Goal: Task Accomplishment & Management: Use online tool/utility

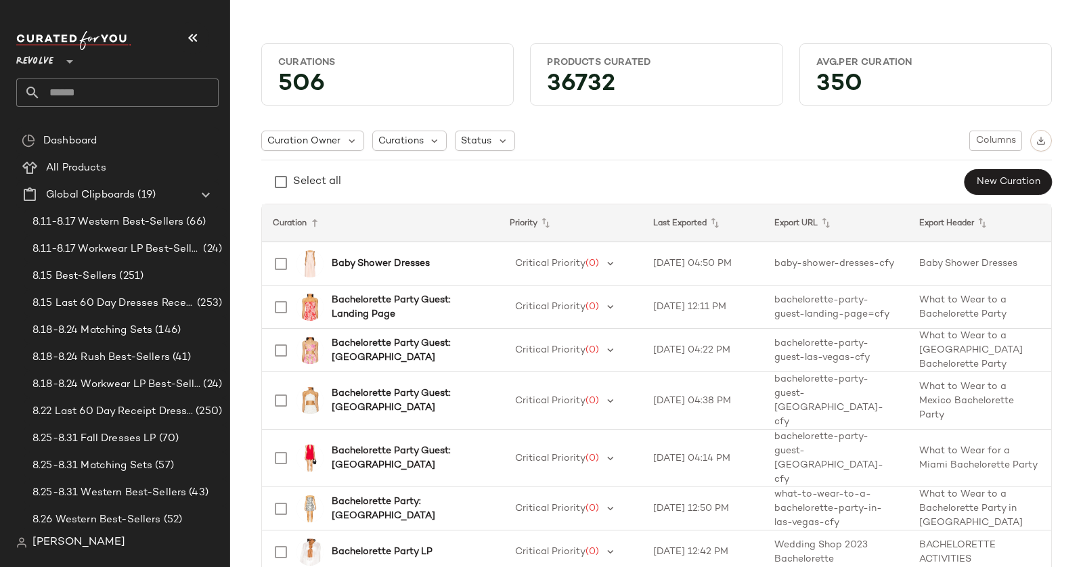
click at [34, 76] on div "Revolve **" at bounding box center [117, 69] width 202 height 76
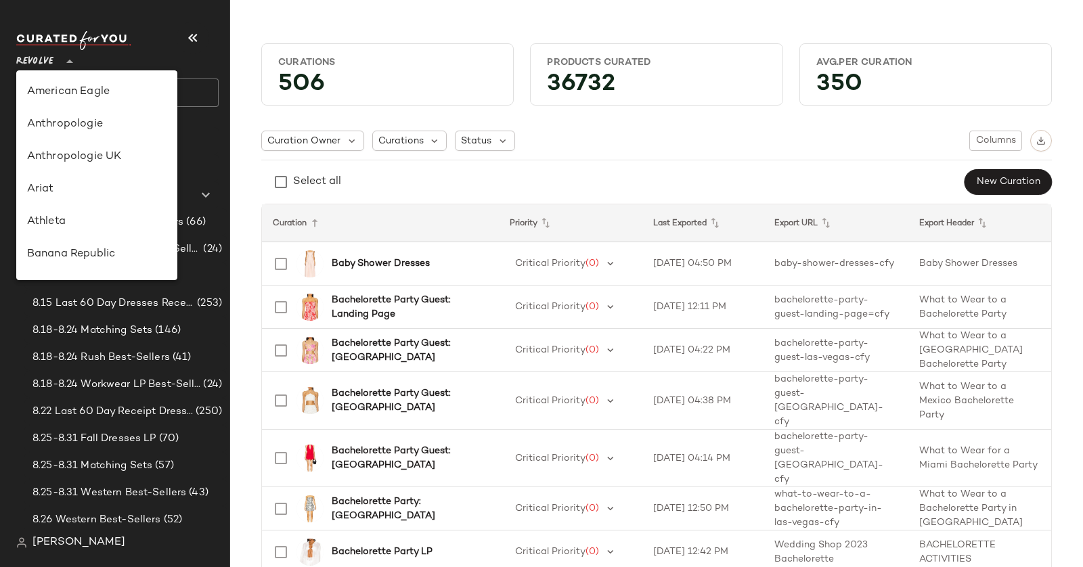
click at [47, 66] on span "Revolve" at bounding box center [34, 58] width 37 height 24
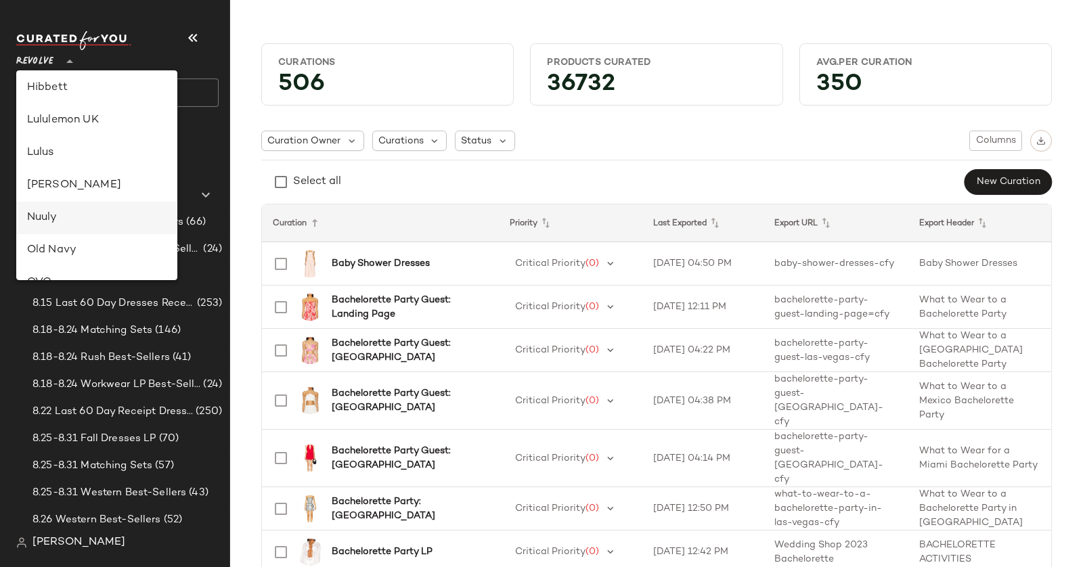
scroll to position [392, 0]
click at [85, 147] on div "Lulus" at bounding box center [96, 154] width 139 height 16
type input "**"
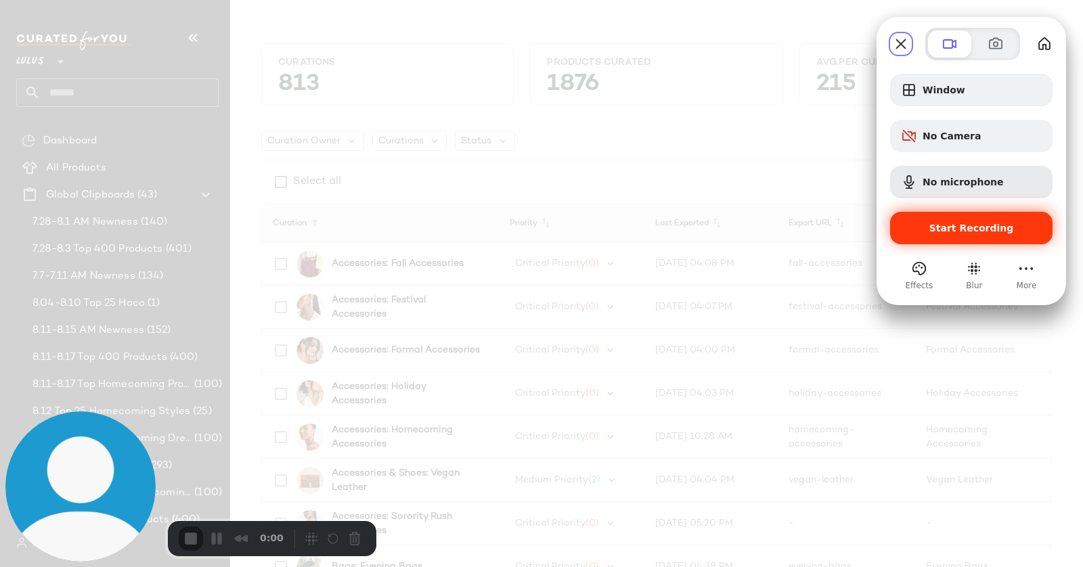
click at [1016, 224] on span "Start Recording" at bounding box center [971, 228] width 141 height 11
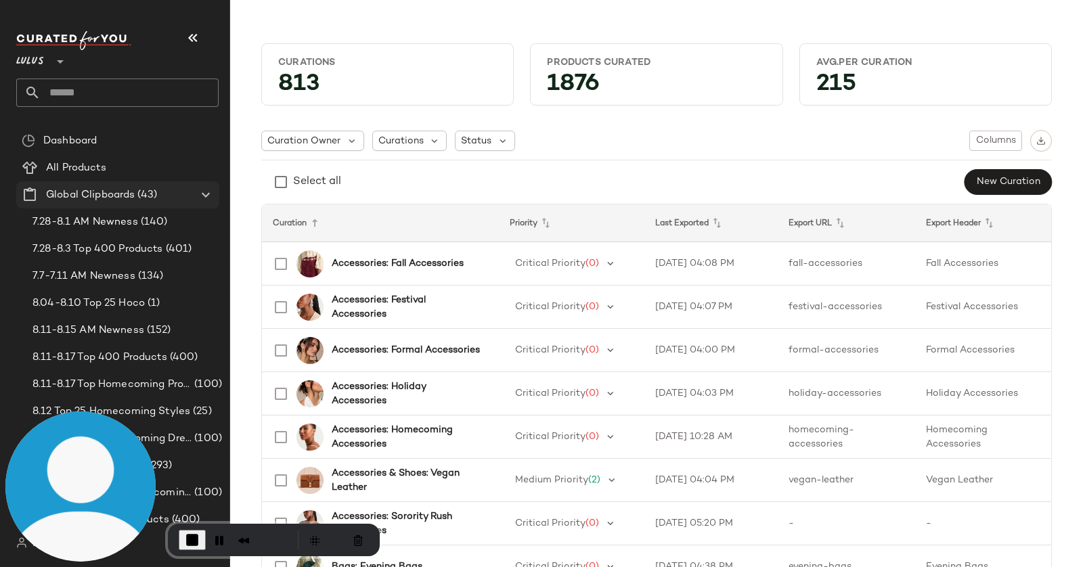
click at [203, 192] on icon at bounding box center [206, 195] width 16 height 16
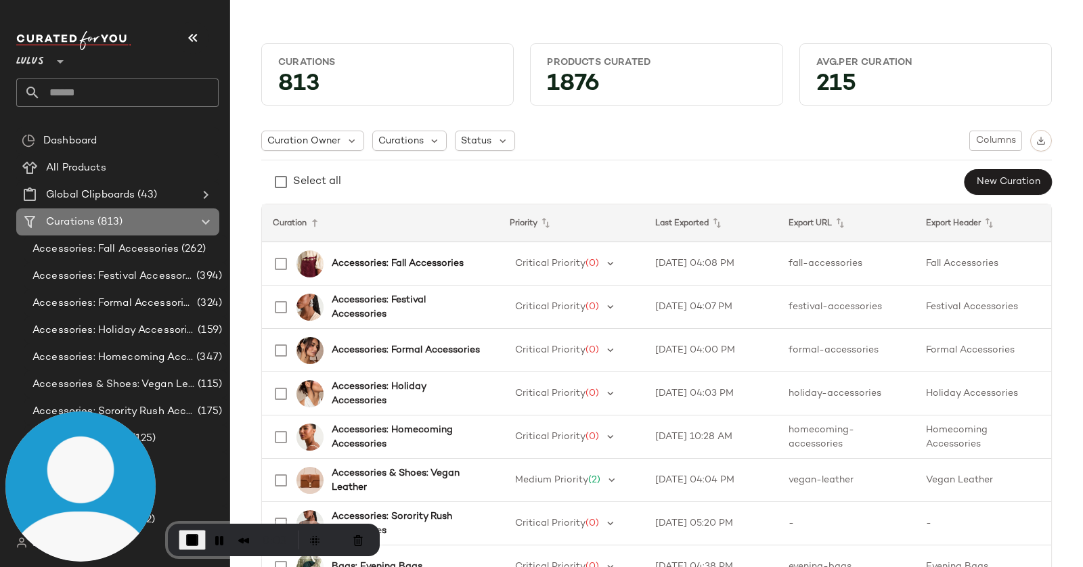
click at [118, 224] on span "(813)" at bounding box center [109, 222] width 28 height 16
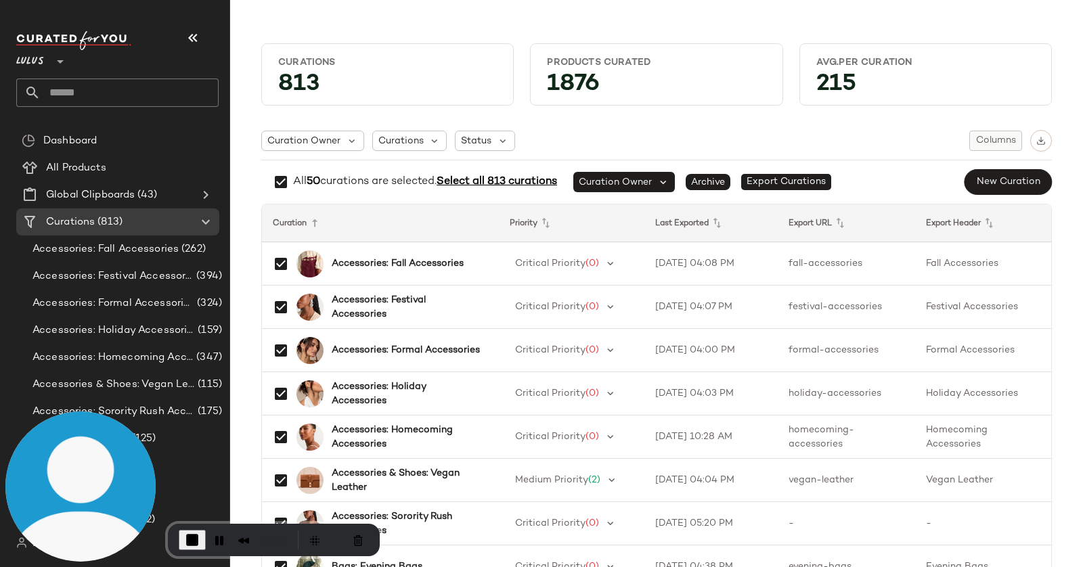
click at [1006, 144] on span "Columns" at bounding box center [995, 140] width 41 height 11
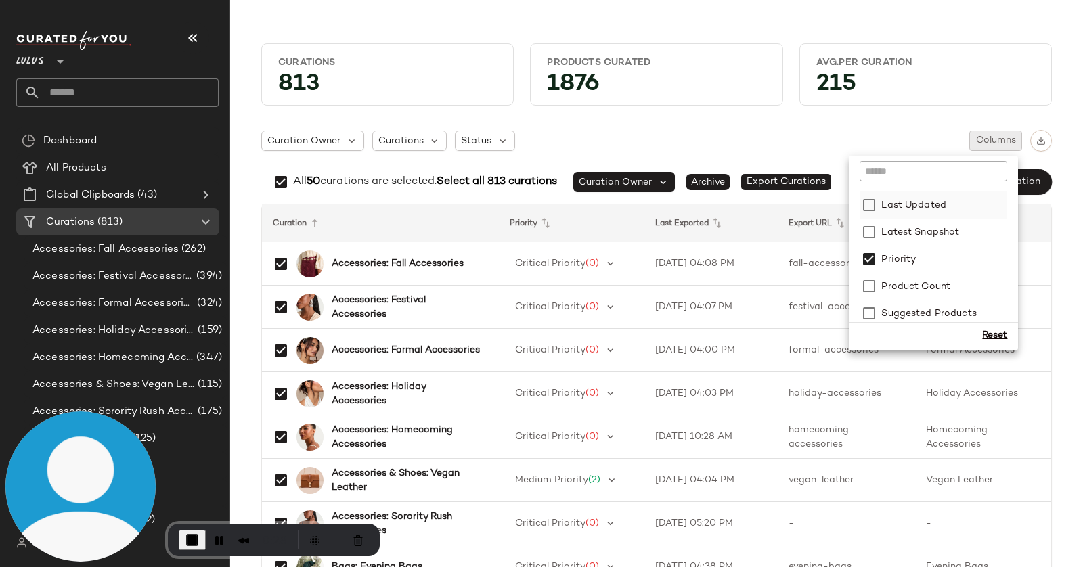
scroll to position [298, 0]
click at [940, 137] on div "Curation Owner Curations Status Columns" at bounding box center [656, 141] width 790 height 22
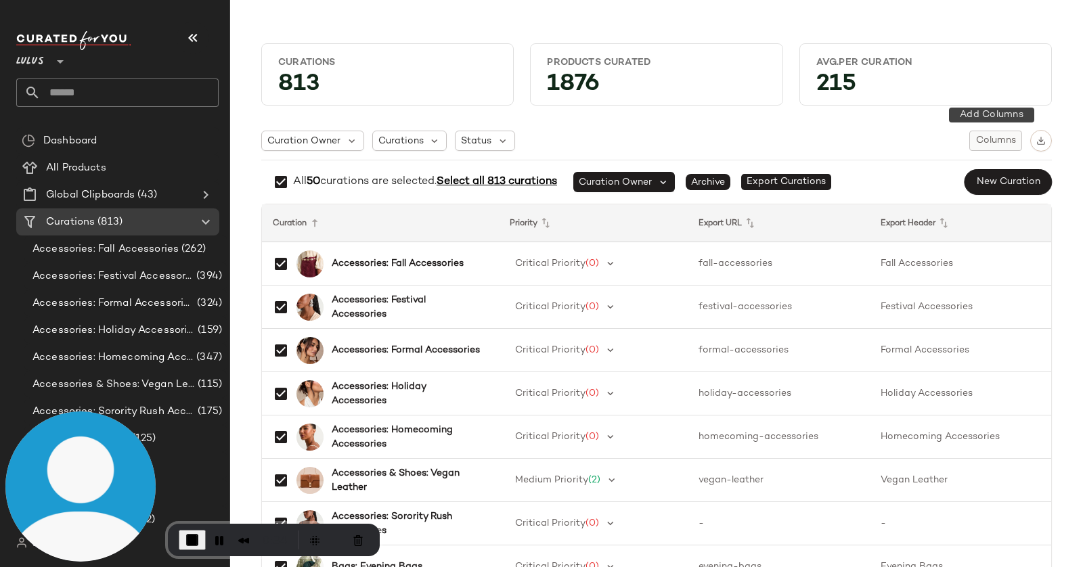
click at [993, 141] on span "Columns" at bounding box center [995, 140] width 41 height 11
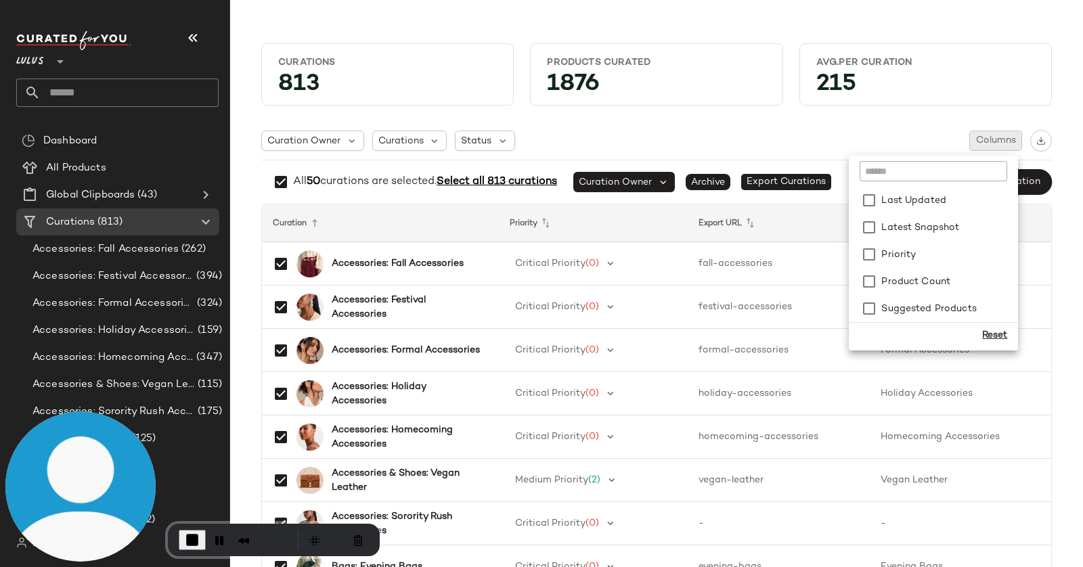
click at [999, 337] on div "Reset" at bounding box center [994, 335] width 25 height 14
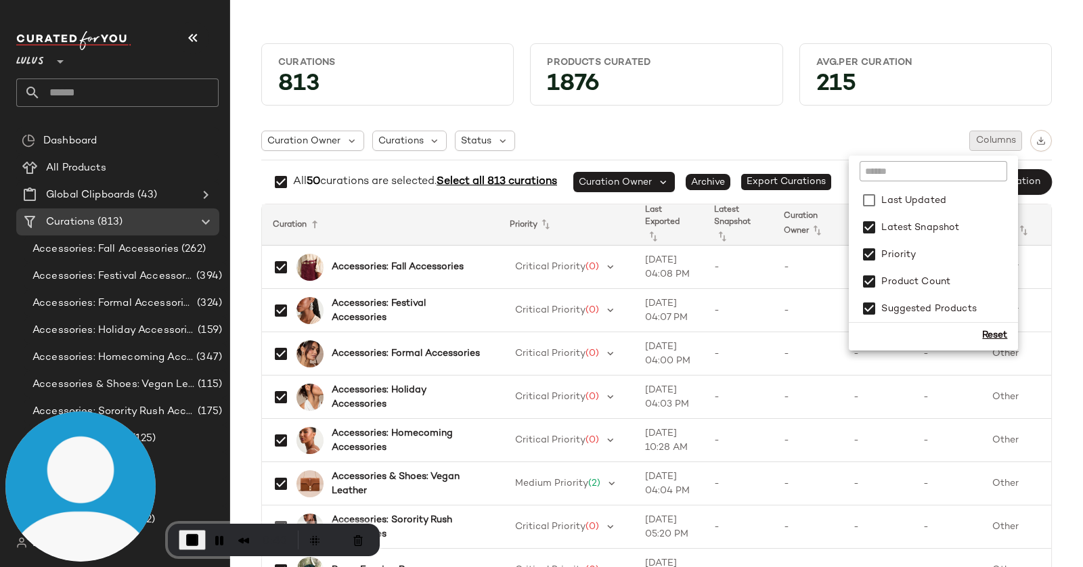
click at [626, 144] on div "Curation Owner Curations Status Columns" at bounding box center [656, 141] width 790 height 22
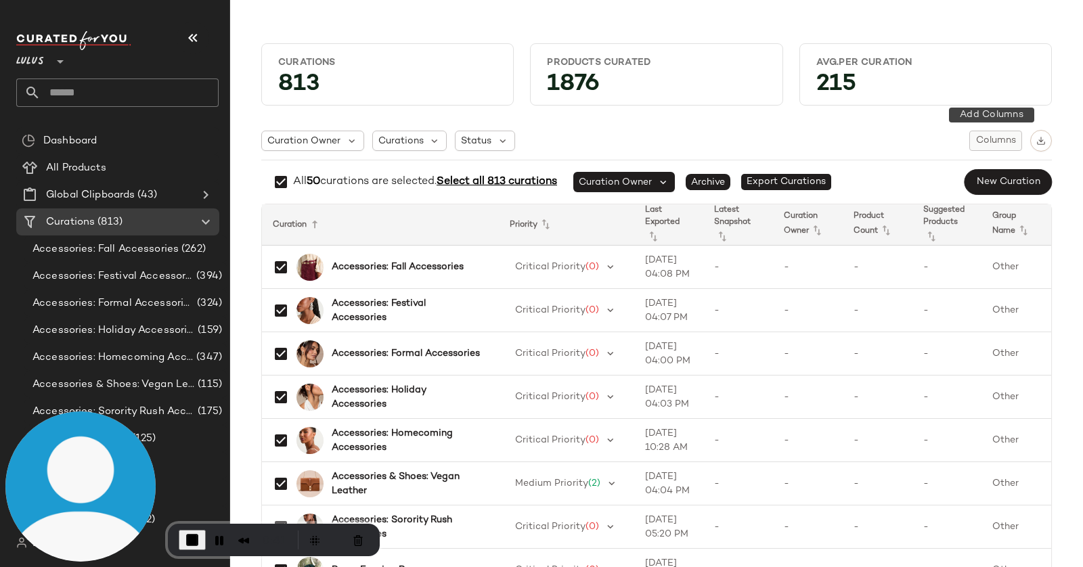
click at [994, 136] on span "Columns" at bounding box center [995, 140] width 41 height 11
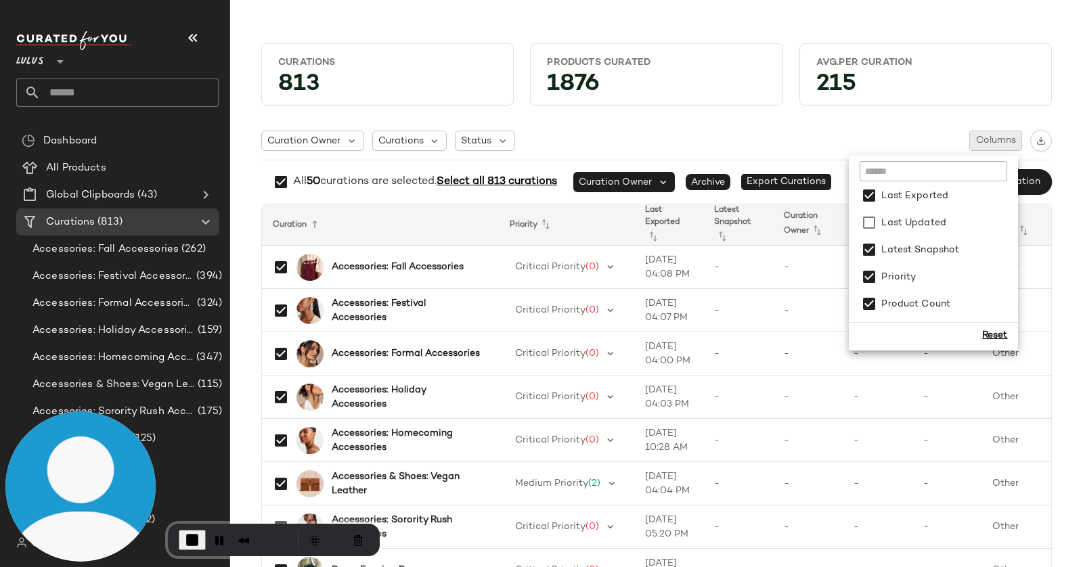
scroll to position [281, 0]
click at [940, 243] on label "Latest Snapshot" at bounding box center [918, 244] width 81 height 27
click at [905, 269] on label "Priority" at bounding box center [896, 271] width 37 height 27
click at [959, 302] on label "Suggested Products" at bounding box center [926, 308] width 97 height 27
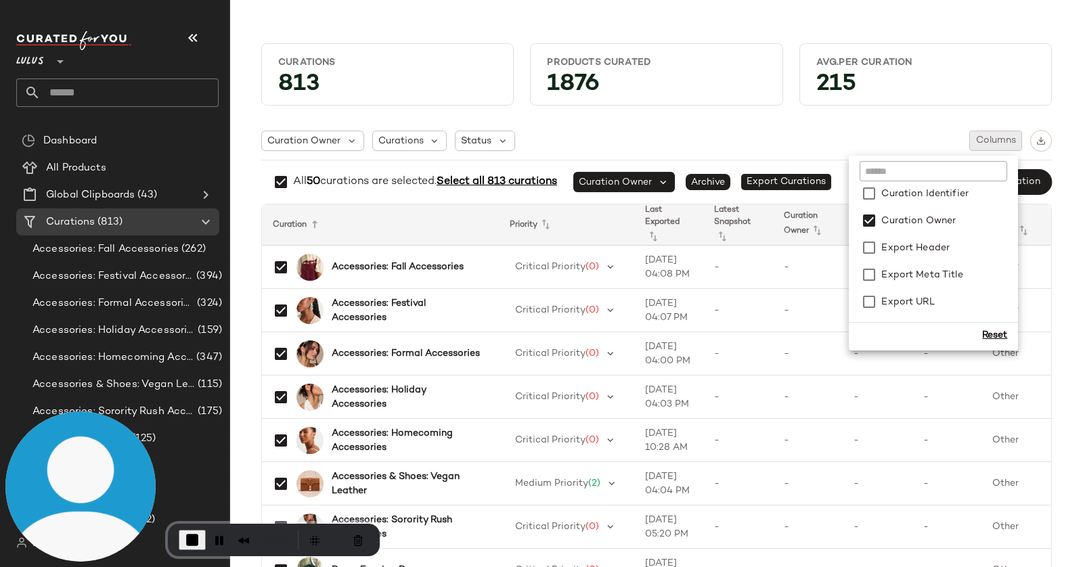
scroll to position [0, 0]
click at [1072, 242] on div "Curations 813 Products Curated 1876 Avg.per Curation 215 Curation Owner Curatio…" at bounding box center [656, 294] width 852 height 545
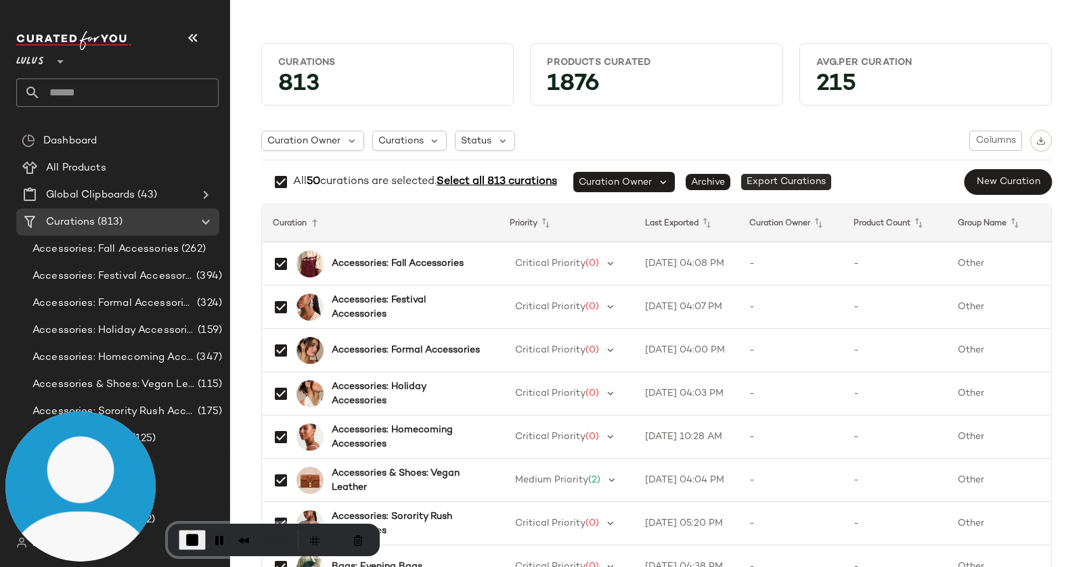
click at [784, 178] on span "Export Curations" at bounding box center [786, 182] width 90 height 16
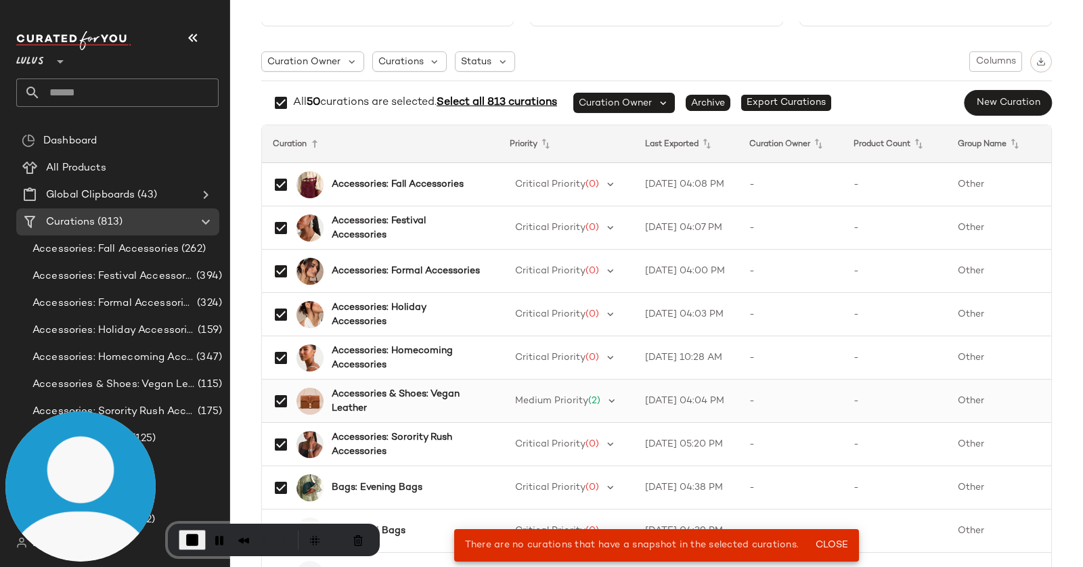
scroll to position [81, 0]
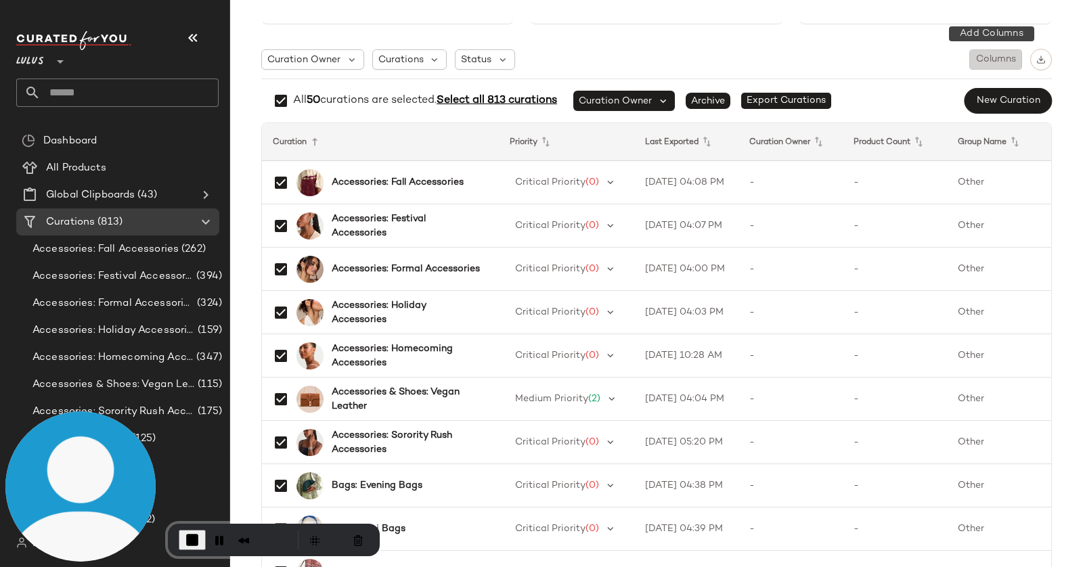
click at [986, 63] on span "Columns" at bounding box center [995, 59] width 41 height 11
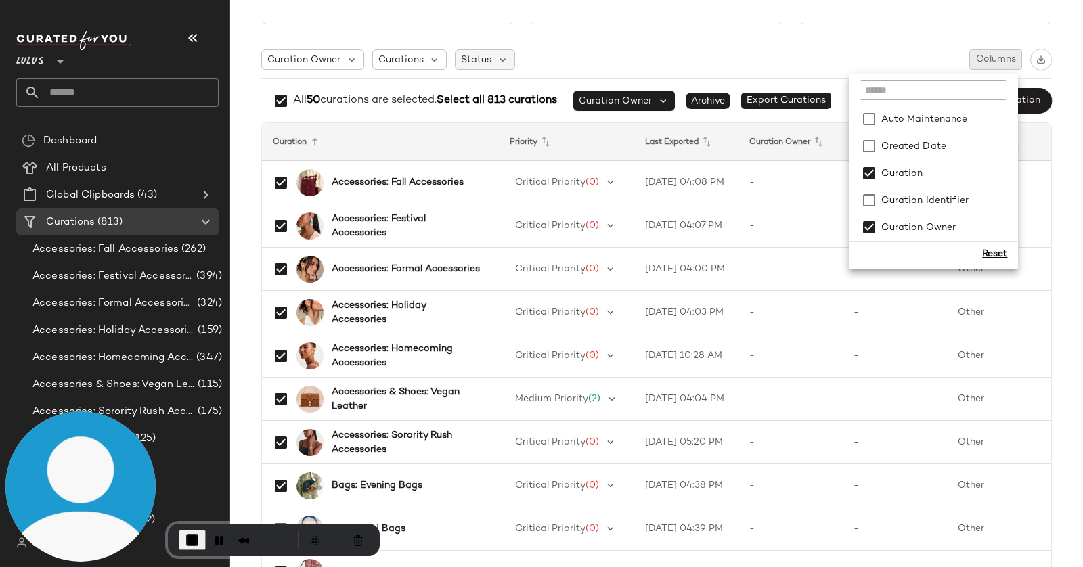
click at [480, 62] on span "Status" at bounding box center [476, 60] width 30 height 14
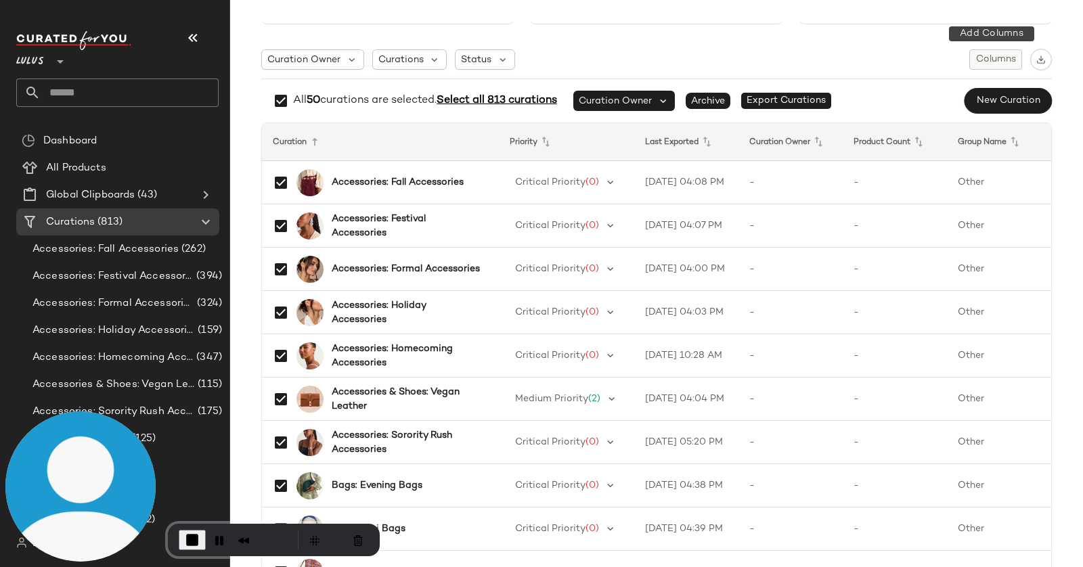
click at [989, 60] on span "Columns" at bounding box center [995, 59] width 41 height 11
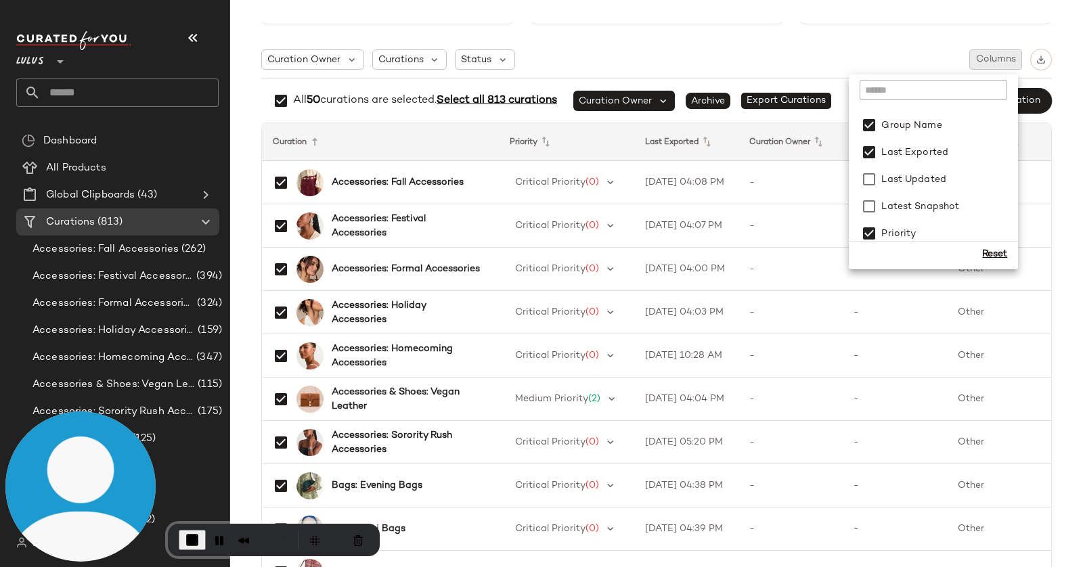
scroll to position [237, 0]
click at [944, 208] on label "Latest Snapshot" at bounding box center [918, 206] width 81 height 27
click at [1070, 196] on div "Curations 813 Products Curated 1876 Avg.per Curation 215 Curation Owner Curatio…" at bounding box center [656, 294] width 852 height 545
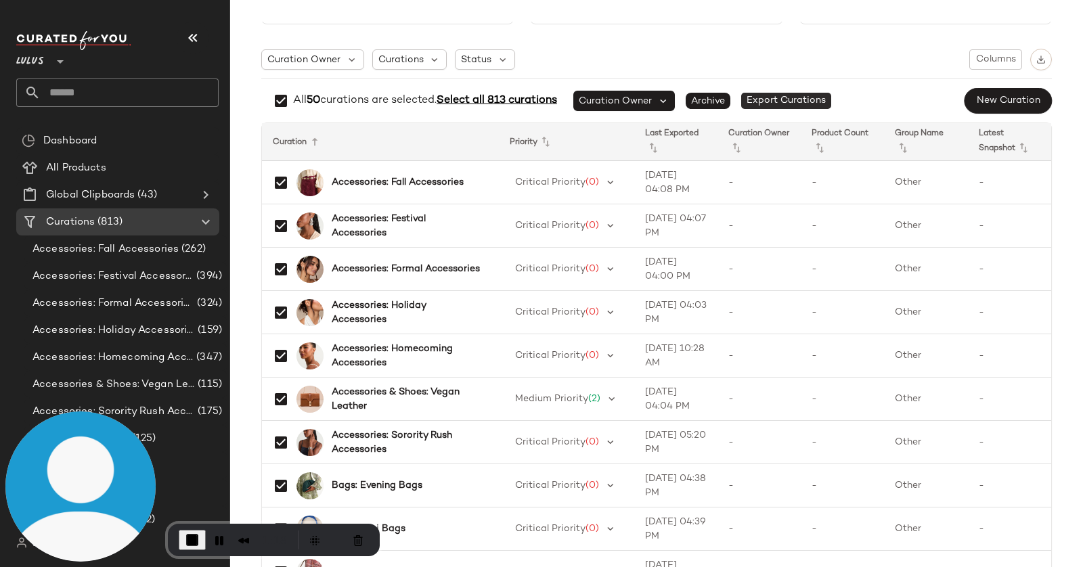
click at [767, 96] on span "Export Curations" at bounding box center [786, 101] width 90 height 16
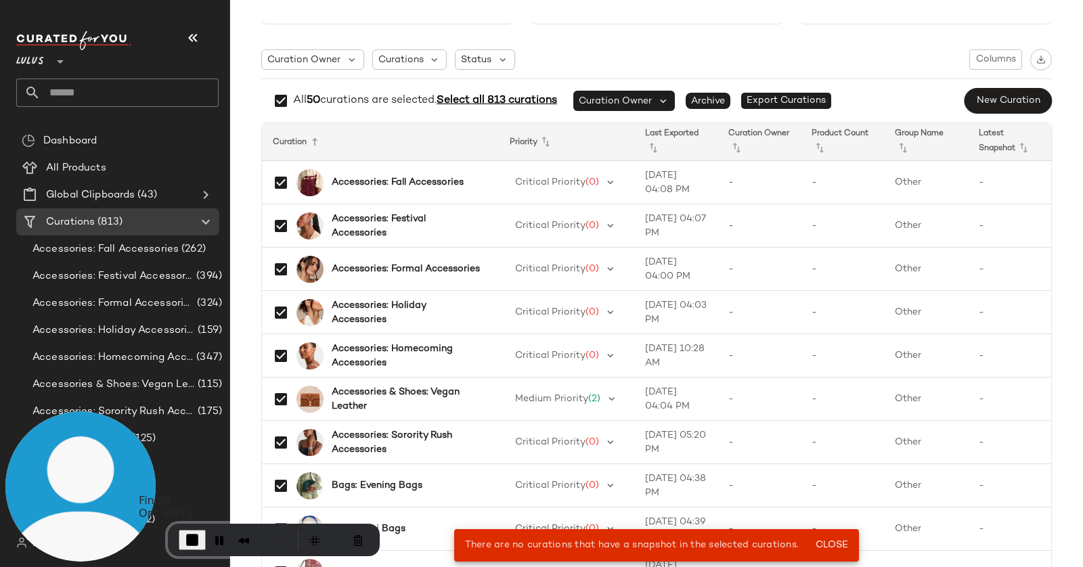
click at [184, 539] on span "End Recording" at bounding box center [192, 540] width 16 height 16
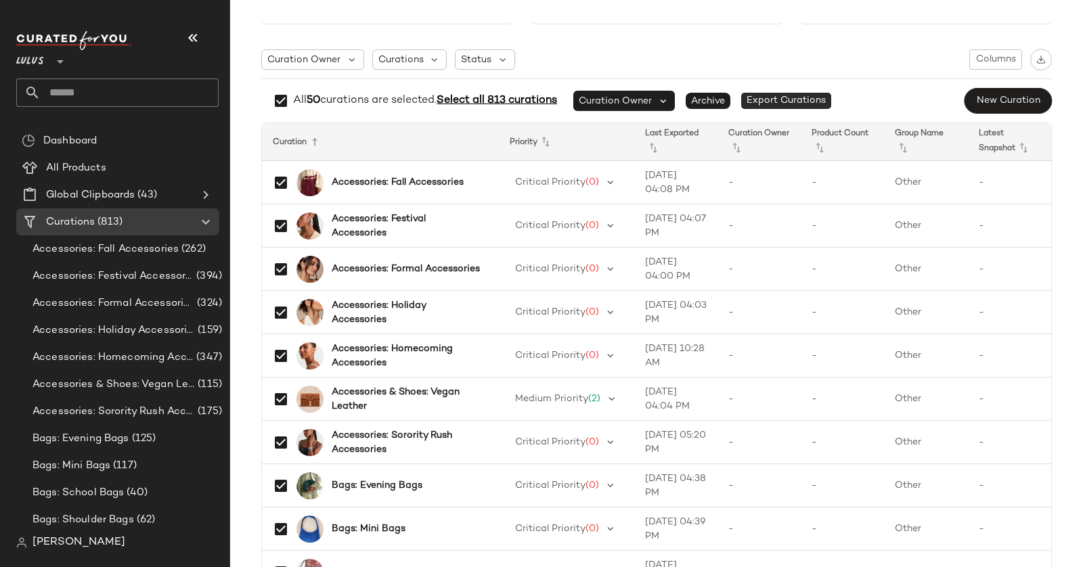
click at [792, 94] on span "Export Curations" at bounding box center [786, 101] width 90 height 16
click at [112, 230] on Curations "Curations (813)" at bounding box center [117, 221] width 203 height 27
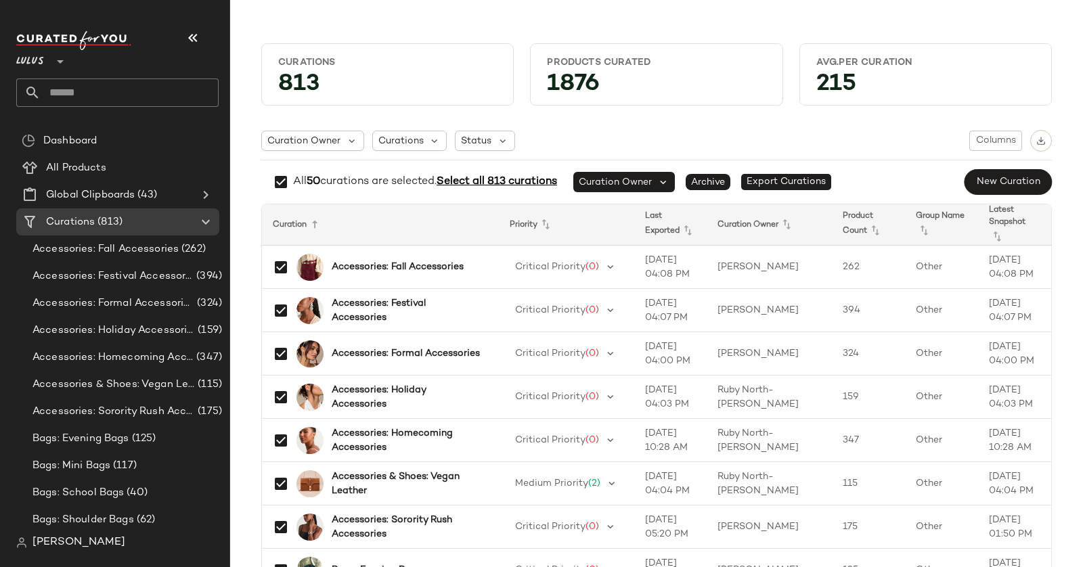
click at [520, 174] on div "All 50 curations are selected. Select all 813 curations" at bounding box center [425, 182] width 264 height 16
click at [520, 177] on span "Select all 813 curations" at bounding box center [496, 182] width 120 height 12
click at [757, 185] on span "Export Curations" at bounding box center [770, 182] width 90 height 16
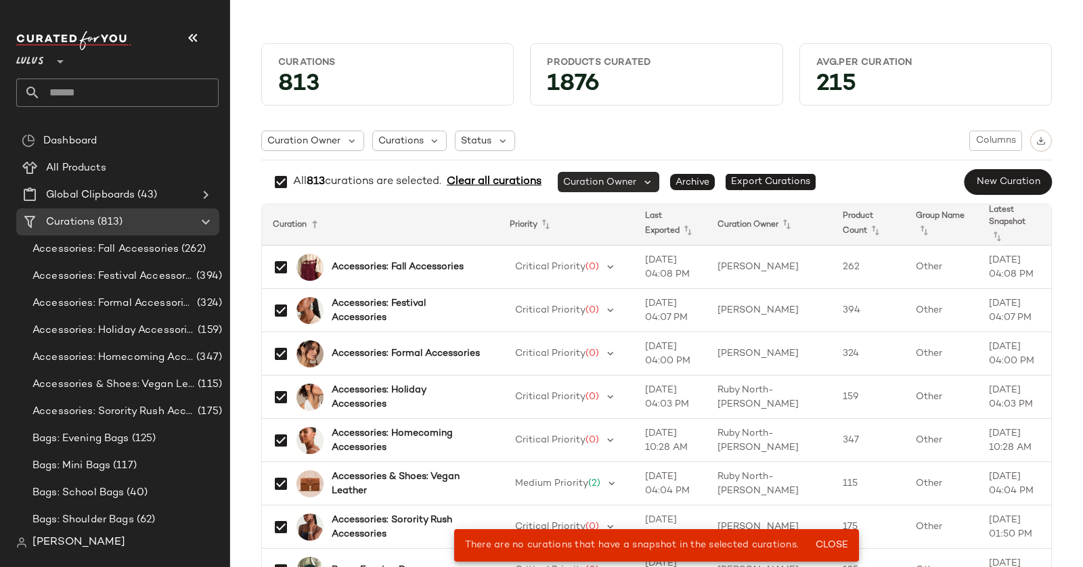
click at [636, 180] on span "Curation Owner" at bounding box center [599, 182] width 73 height 14
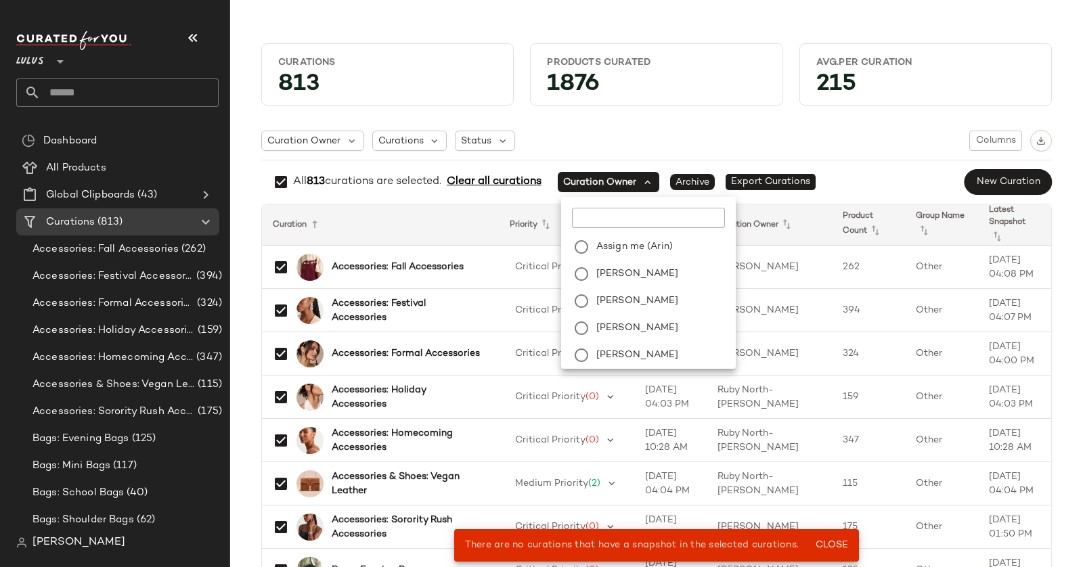
click at [650, 154] on div "Curation Owner Curations Status Columns All 813 curations are selected. Clear a…" at bounding box center [656, 163] width 790 height 66
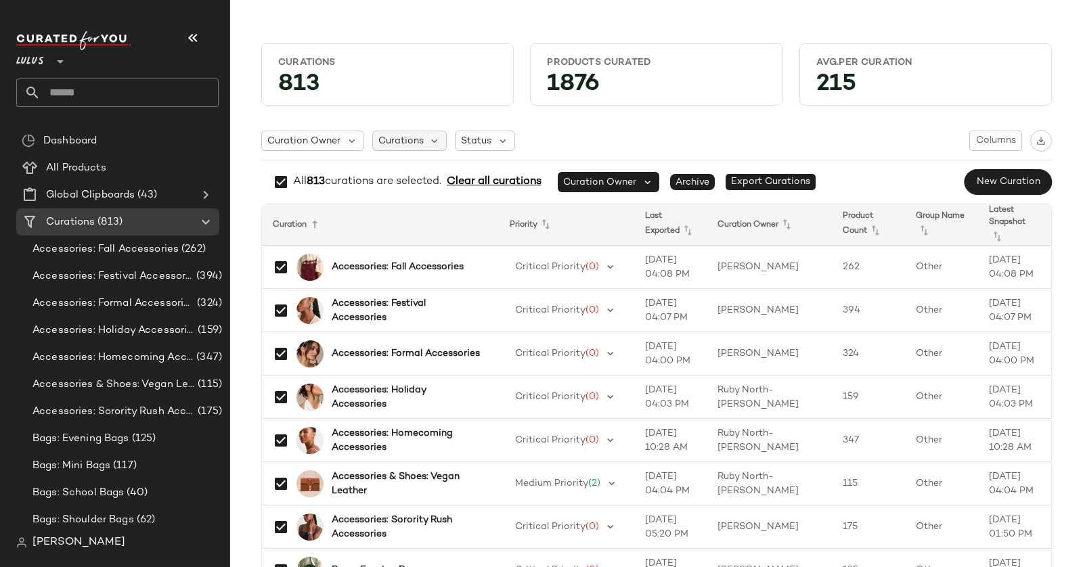
click at [388, 138] on span "Curations" at bounding box center [400, 141] width 45 height 14
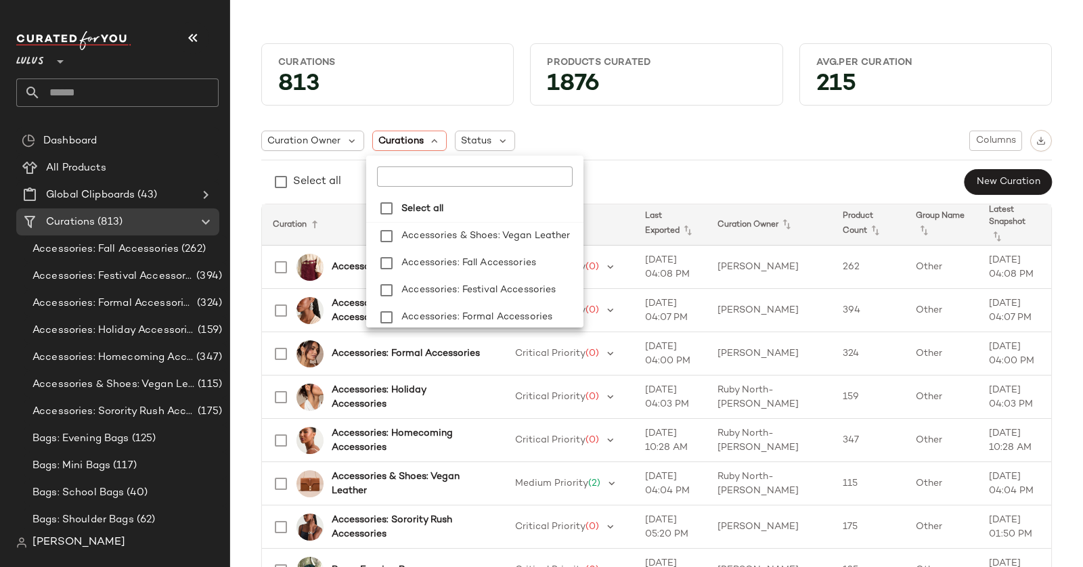
click at [722, 144] on div "Curation Owner Curations Status Columns" at bounding box center [656, 141] width 790 height 22
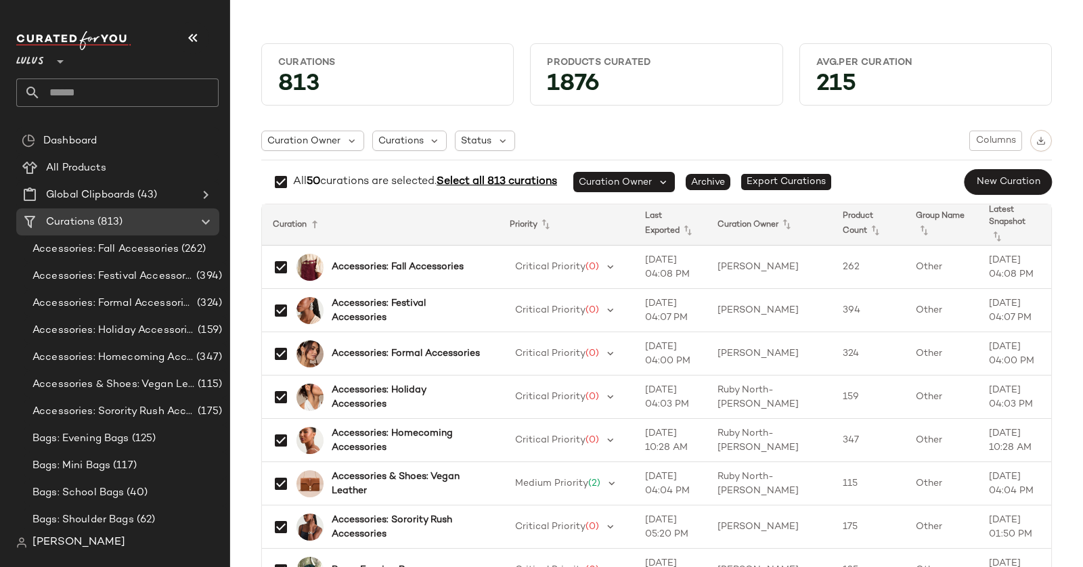
click at [517, 177] on span "Select all 813 curations" at bounding box center [496, 182] width 120 height 12
click at [1041, 145] on button "button" at bounding box center [1041, 141] width 22 height 22
click at [990, 136] on span "Columns" at bounding box center [995, 140] width 41 height 11
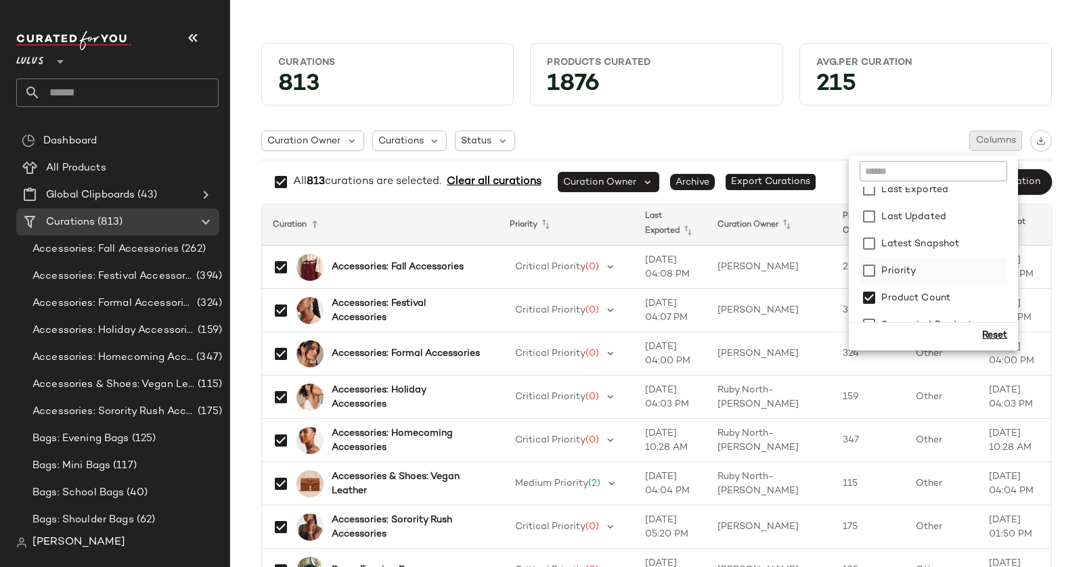
scroll to position [298, 0]
click at [1066, 267] on div "Curations 813 Products Curated 1876 Avg.per Curation 215 Curation Owner Curatio…" at bounding box center [656, 294] width 852 height 545
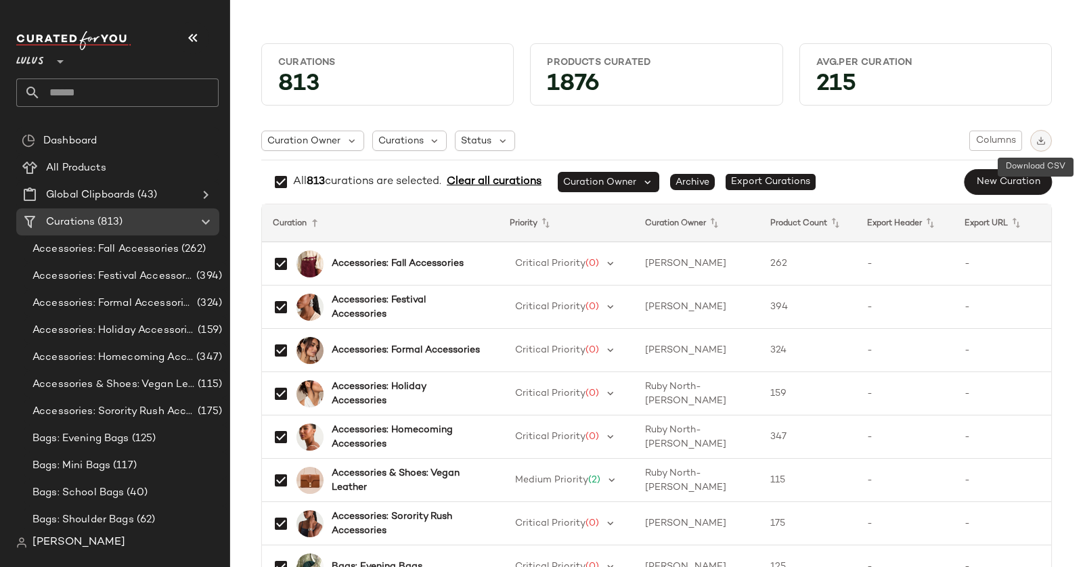
click at [1040, 140] on img "button" at bounding box center [1040, 140] width 9 height 9
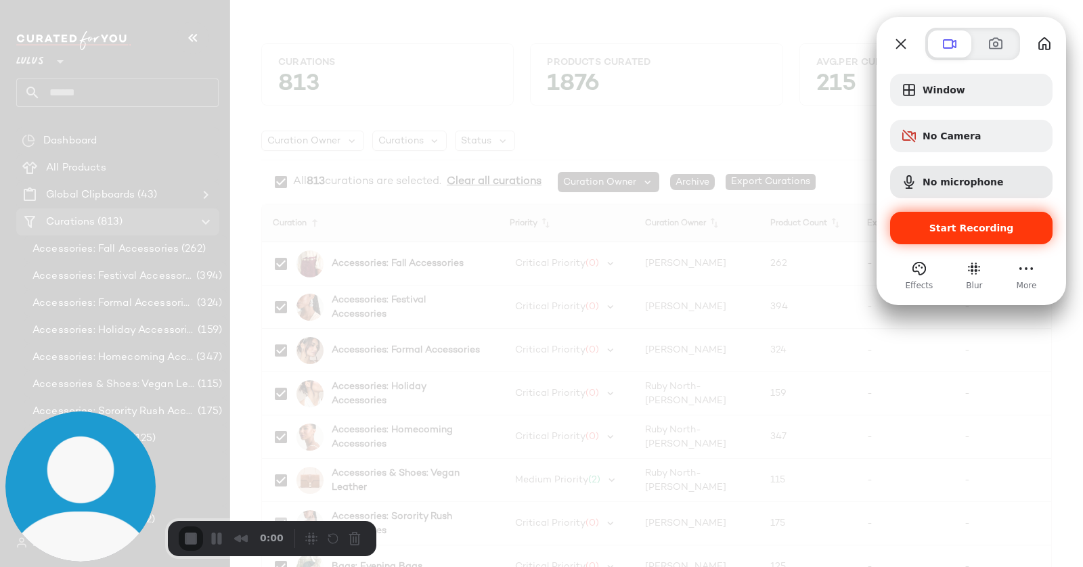
click at [990, 233] on span "Start Recording" at bounding box center [971, 228] width 85 height 11
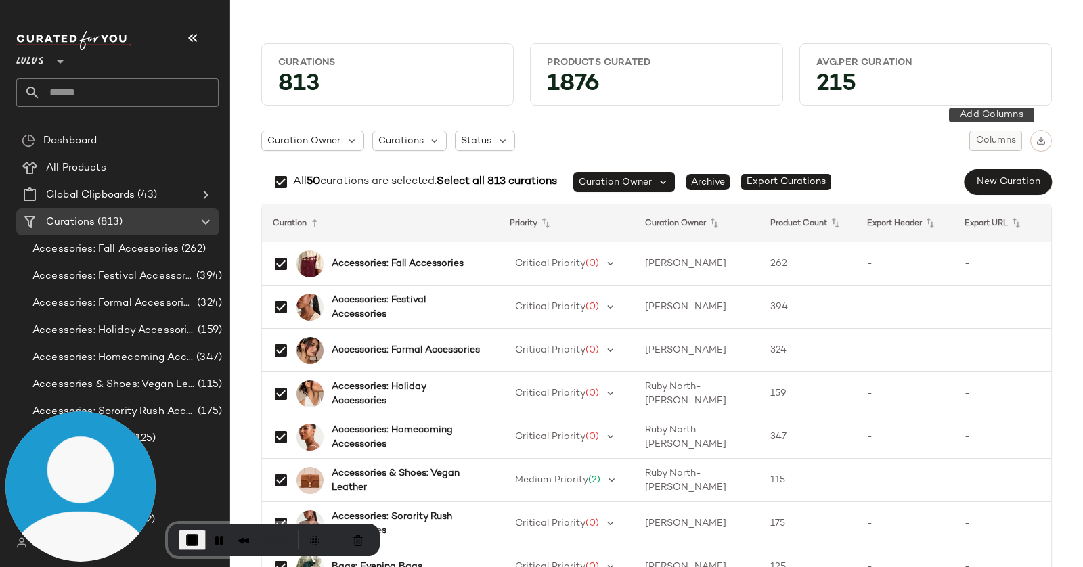
click at [997, 142] on span "Columns" at bounding box center [995, 140] width 41 height 11
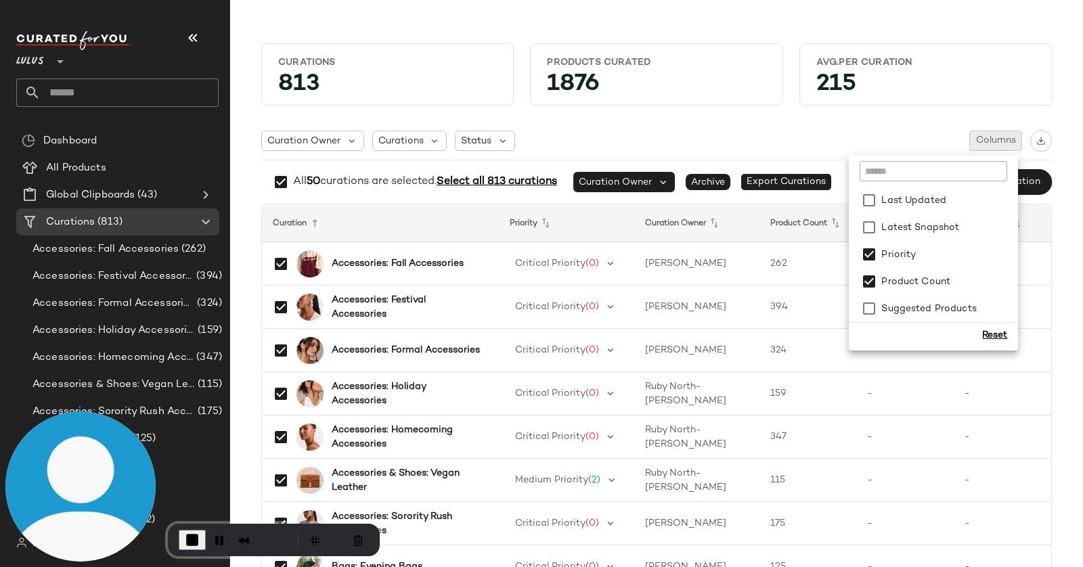
click at [1067, 232] on div "Curations 813 Products Curated 1876 Avg.per Curation 215 Curation Owner Curatio…" at bounding box center [656, 294] width 852 height 545
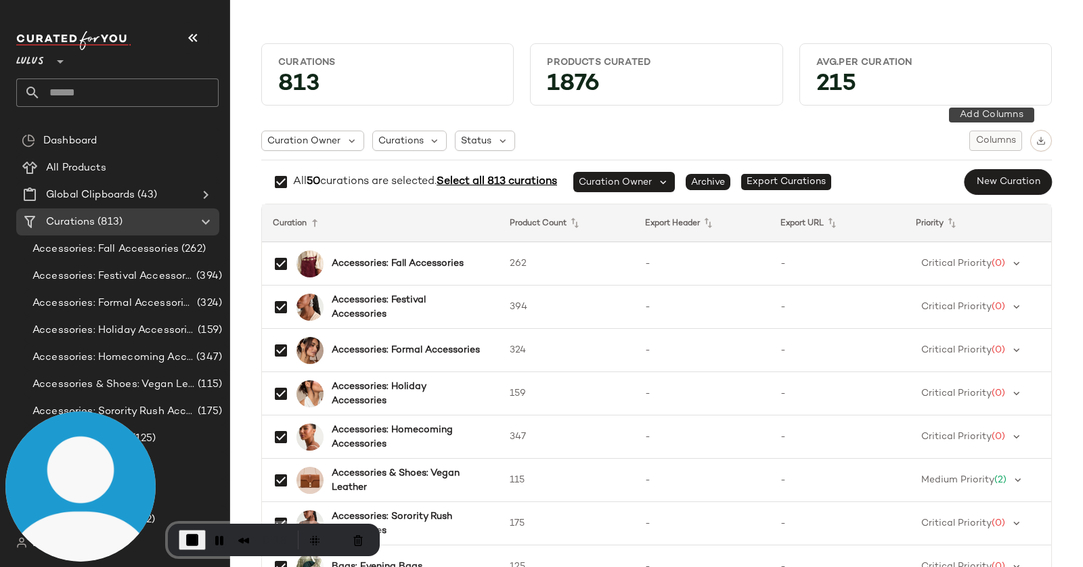
click at [997, 145] on span "Columns" at bounding box center [995, 140] width 41 height 11
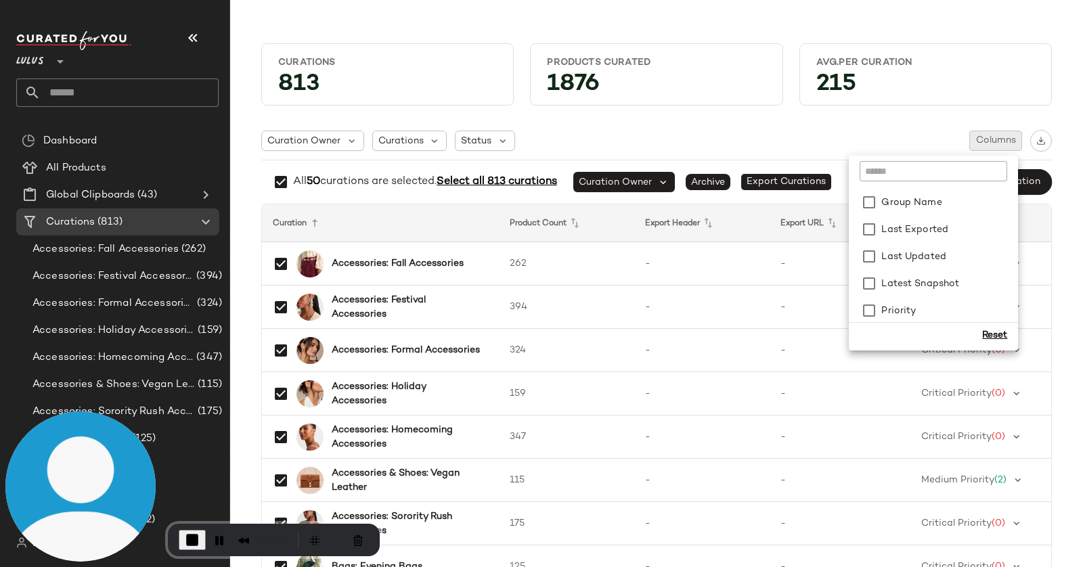
scroll to position [246, 0]
click at [1064, 245] on div "Curations 813 Products Curated 1876 Avg.per Curation 215 Curation Owner Curatio…" at bounding box center [656, 294] width 852 height 545
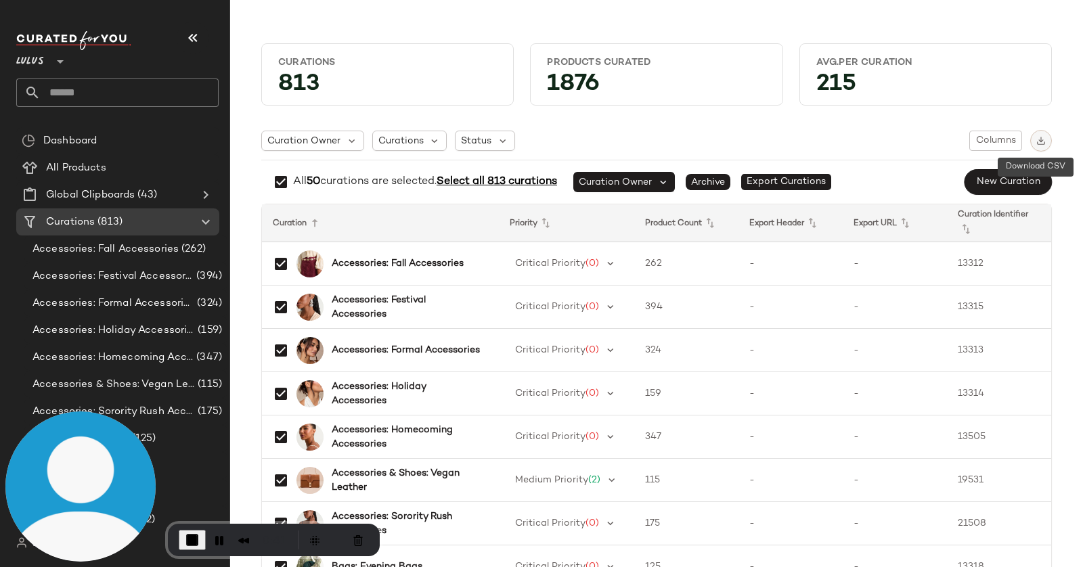
click at [1041, 143] on button "button" at bounding box center [1041, 141] width 22 height 22
click at [193, 539] on span "End Recording" at bounding box center [192, 540] width 16 height 16
